Goal: Information Seeking & Learning: Find specific fact

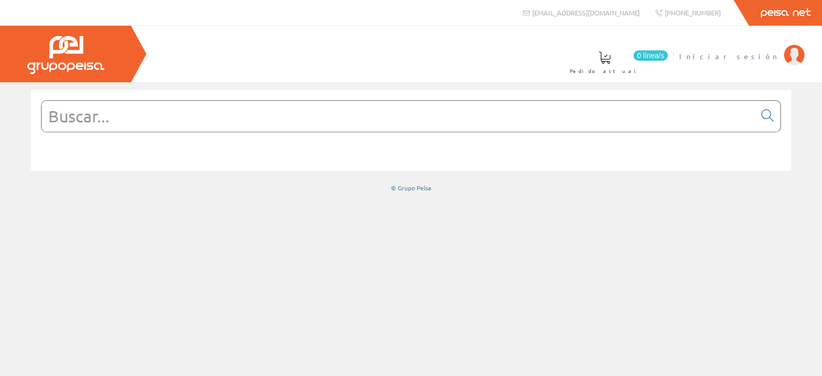
click at [761, 54] on span "Iniciar sesión" at bounding box center [729, 56] width 100 height 10
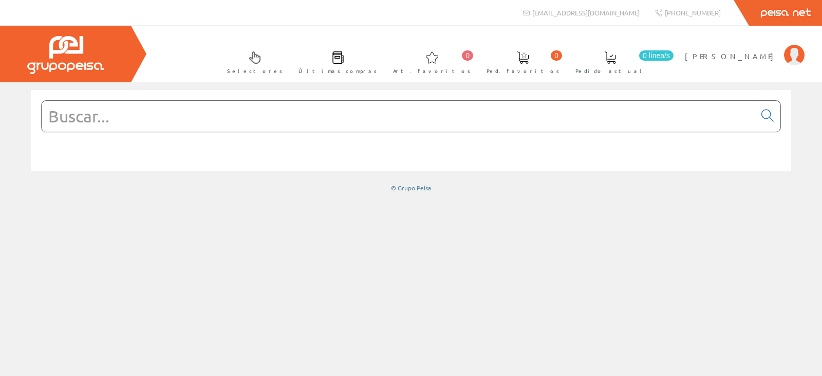
click at [261, 119] on input "text" at bounding box center [399, 116] width 714 height 31
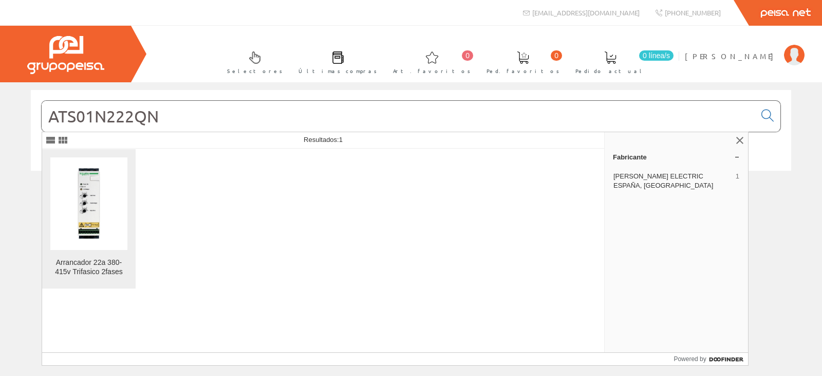
type input "ATS01N222QN"
click at [95, 205] on img at bounding box center [88, 203] width 77 height 77
